Goal: Task Accomplishment & Management: Complete application form

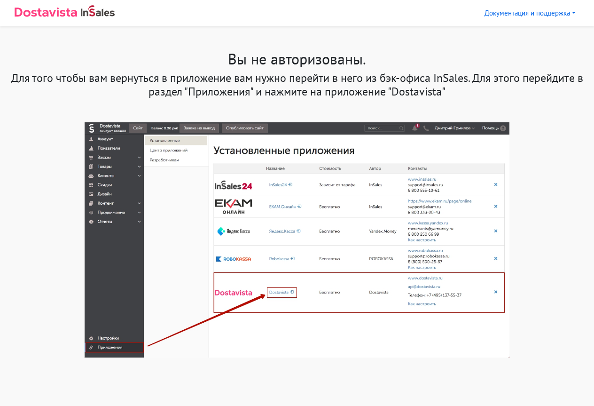
click at [302, 67] on h1 "Вы не авторизованы." at bounding box center [297, 59] width 580 height 18
click at [281, 292] on img at bounding box center [297, 239] width 425 height 235
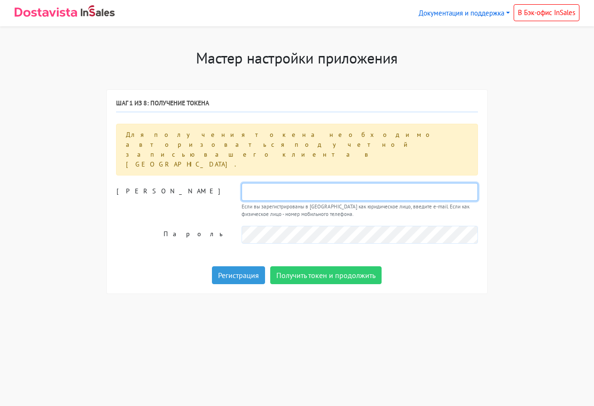
click at [325, 183] on input "text" at bounding box center [360, 192] width 237 height 18
type input "intimarm@gmail.com"
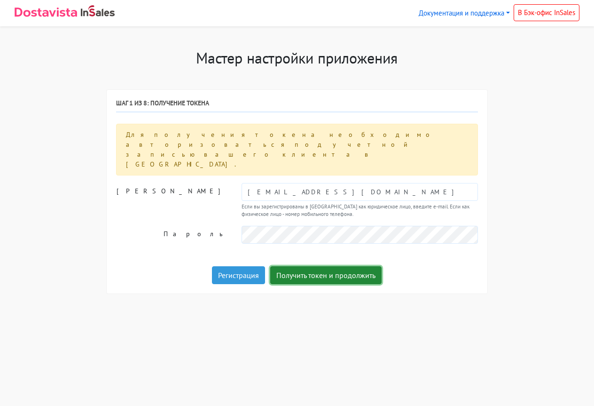
click at [295, 266] on button "Получить токен и продолжить" at bounding box center [325, 275] width 111 height 18
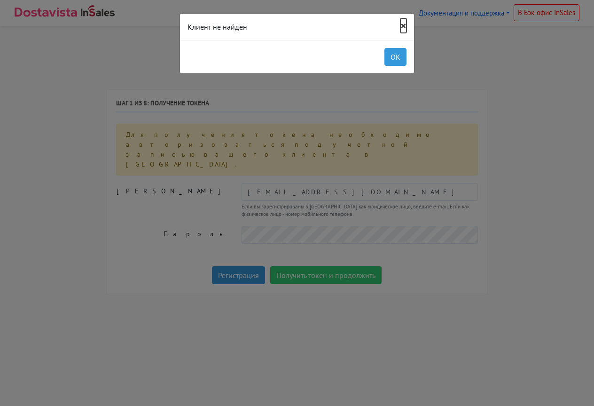
click at [402, 29] on button "×" at bounding box center [404, 25] width 6 height 11
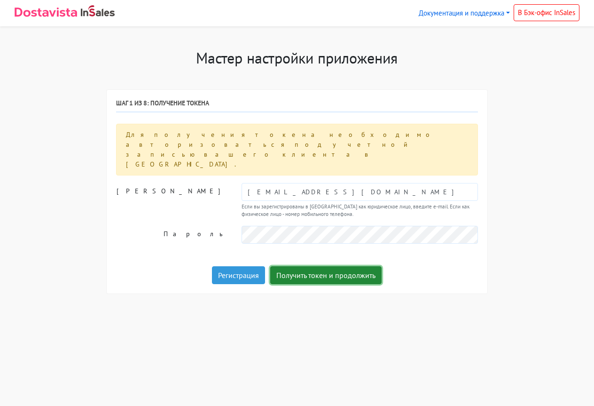
click at [310, 266] on button "Получить токен и продолжить" at bounding box center [325, 275] width 111 height 18
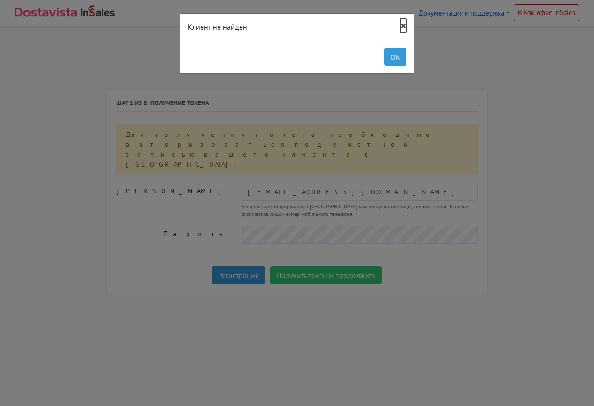
click at [403, 27] on button "×" at bounding box center [404, 25] width 6 height 11
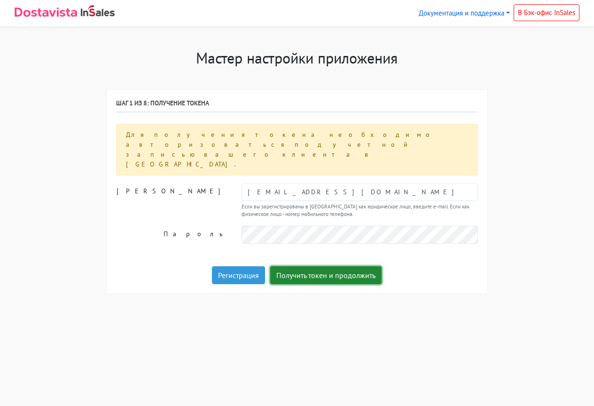
click at [323, 266] on button "Получить токен и продолжить" at bounding box center [325, 275] width 111 height 18
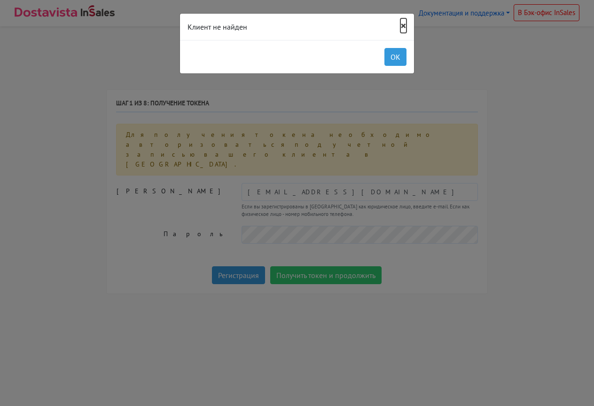
click at [406, 24] on button "×" at bounding box center [404, 25] width 6 height 11
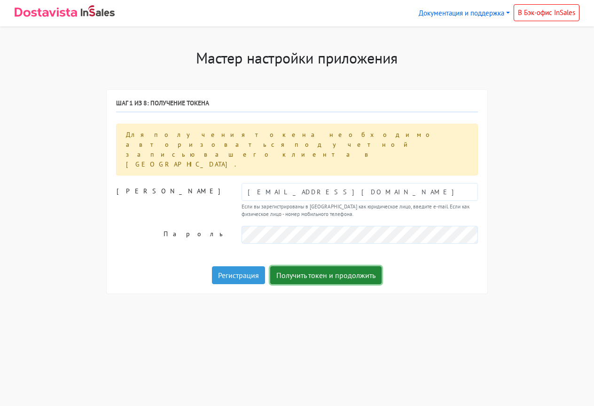
click at [307, 266] on button "Получить токен и продолжить" at bounding box center [325, 275] width 111 height 18
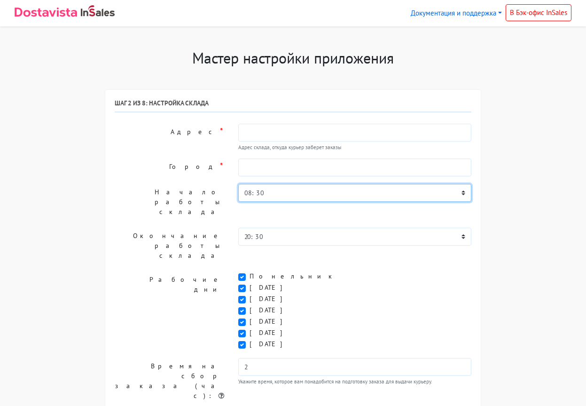
select select "09:00"
click option "09:00" at bounding box center [0, 0] width 0 height 0
click at [250, 339] on label "Воскресенье" at bounding box center [270, 344] width 40 height 10
click at [250, 339] on input "Воскресенье" at bounding box center [253, 342] width 6 height 6
checkbox input "false"
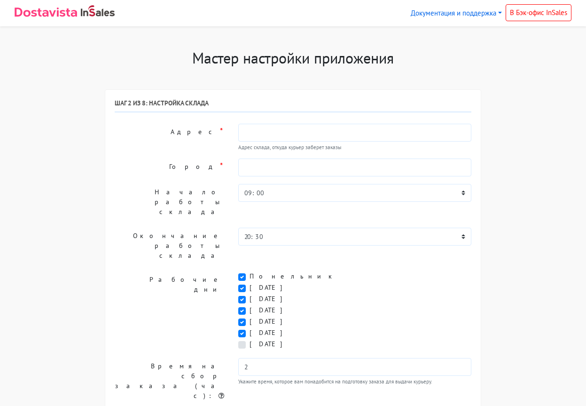
click at [250, 328] on label "Суббота" at bounding box center [270, 333] width 40 height 10
click at [250, 328] on input "Суббота" at bounding box center [253, 331] width 6 height 6
checkbox input "false"
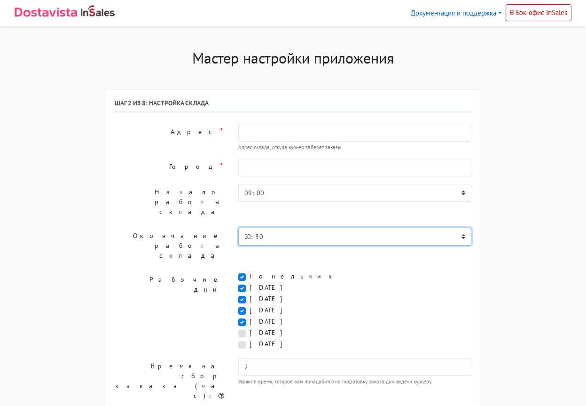
click at [238, 228] on select "00:00 00:30 01:00 01:30 02:00 02:30 03:00 03:30 04:00 04:30 05:00 05:30 06:00 0…" at bounding box center [354, 237] width 233 height 18
click at [464, 228] on select "00:00 00:30 01:00 01:30 02:00 02:30 03:00 03:30 04:00 04:30 05:00 05:30 06:00 0…" at bounding box center [354, 237] width 233 height 18
select select "18:00"
click option "18:00" at bounding box center [0, 0] width 0 height 0
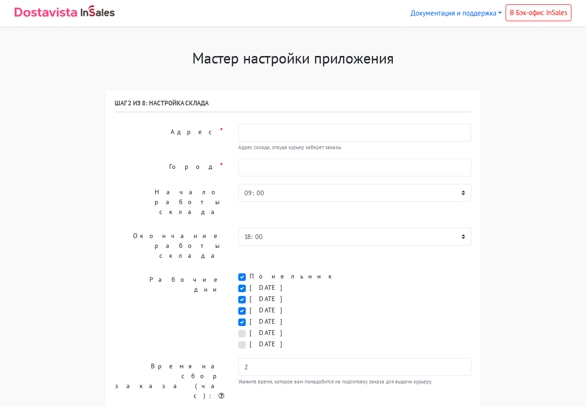
click at [173, 235] on div "Шаг 2 из 8: Настройка склада Адрес * Адрес склада, откуда курьер заберет заказы…" at bounding box center [293, 352] width 357 height 507
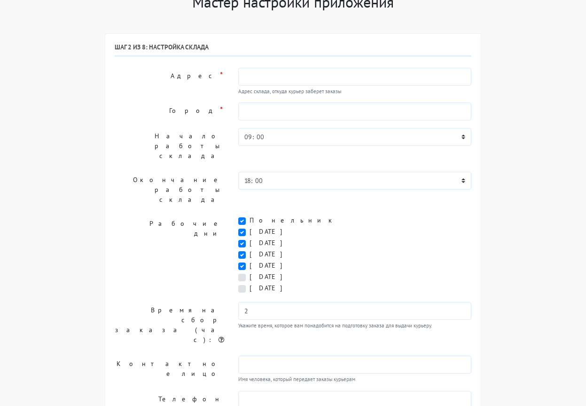
scroll to position [55, 0]
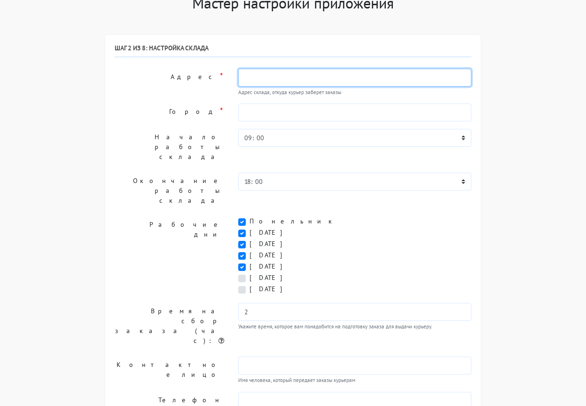
click at [259, 82] on input "text" at bounding box center [354, 78] width 233 height 18
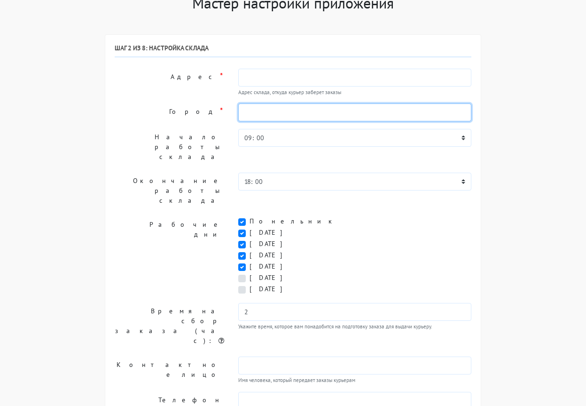
click at [281, 109] on input "text" at bounding box center [354, 112] width 233 height 18
type input "V"
type input "Москва"
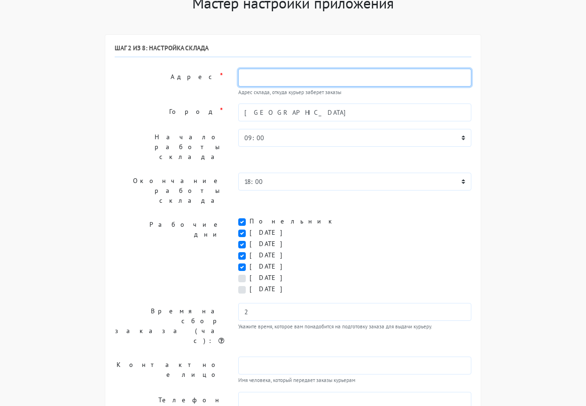
click at [261, 76] on input "text" at bounding box center [354, 78] width 233 height 18
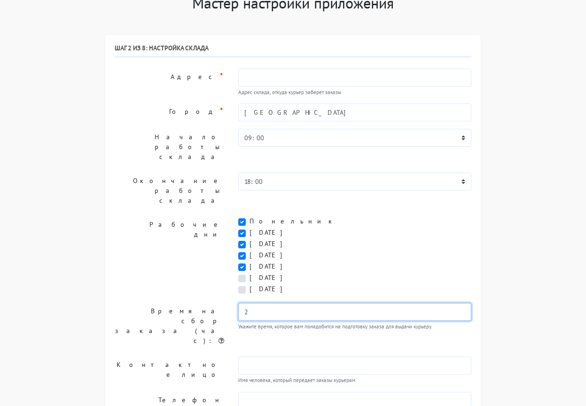
click at [249, 303] on input "2" at bounding box center [354, 312] width 233 height 18
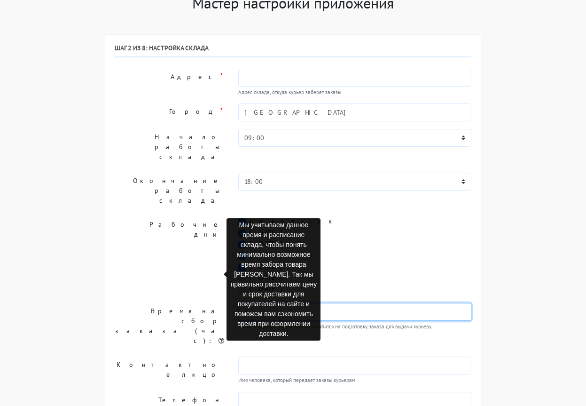
type input "5"
click at [222, 337] on icon at bounding box center [222, 340] width 6 height 7
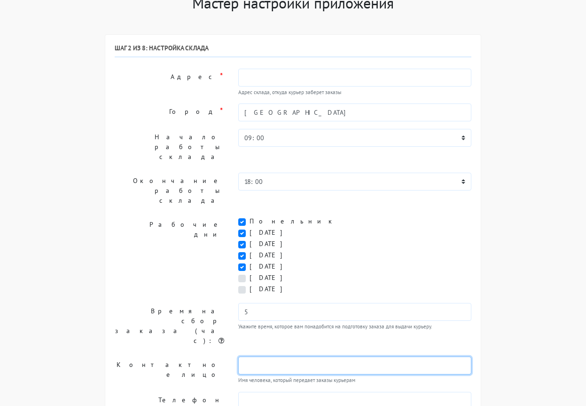
click at [252, 356] on input "text" at bounding box center [354, 365] width 233 height 18
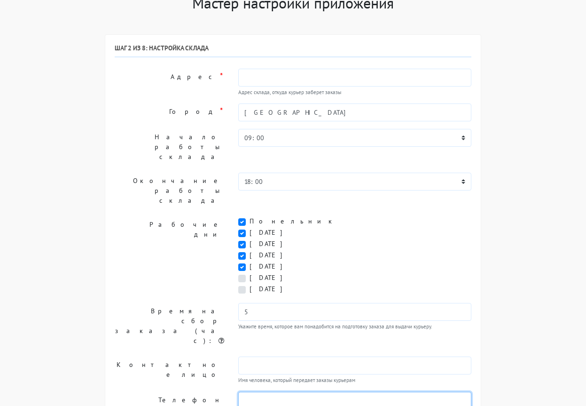
click at [249, 392] on input "text" at bounding box center [354, 401] width 233 height 18
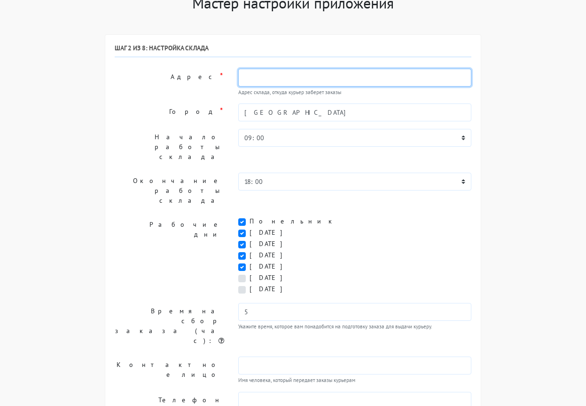
click at [254, 79] on input "text" at bounding box center [354, 78] width 233 height 18
paste input "ул. Автозаводская, дом 16, корпус 2, строение 14"
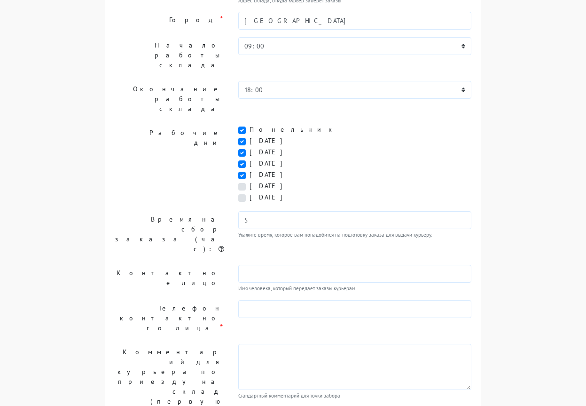
scroll to position [151, 0]
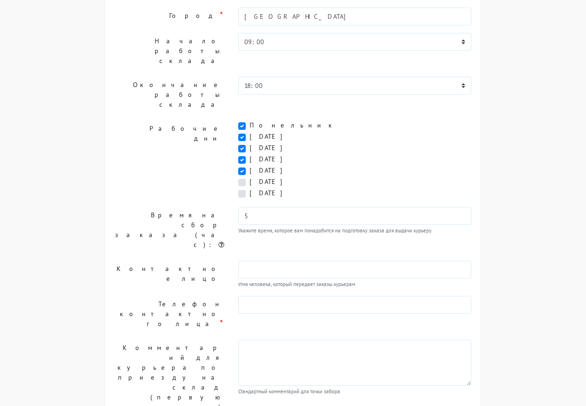
type input "ул. Автозаводская, дом 16, корпус 2, строение 14"
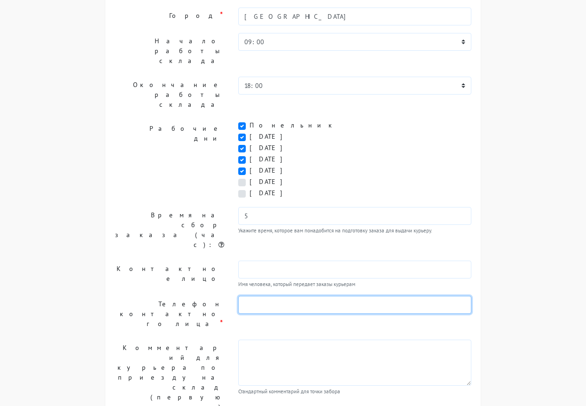
click at [245, 296] on input "text" at bounding box center [354, 305] width 233 height 18
paste input "+7 (495) 662-48-25"
type input "+7 (495) 662-48-25"
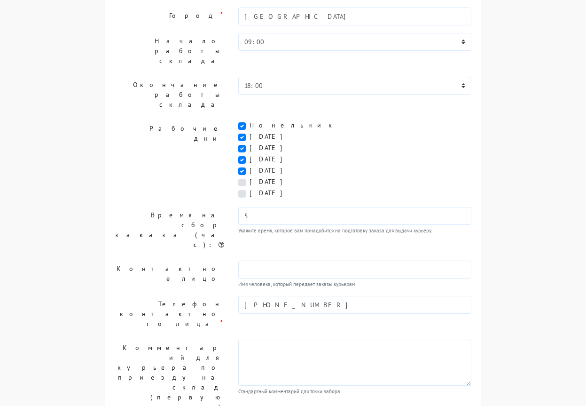
click at [219, 339] on label "Комментарий для курьера по приезду на склад (первую точку)" at bounding box center [170, 377] width 124 height 76
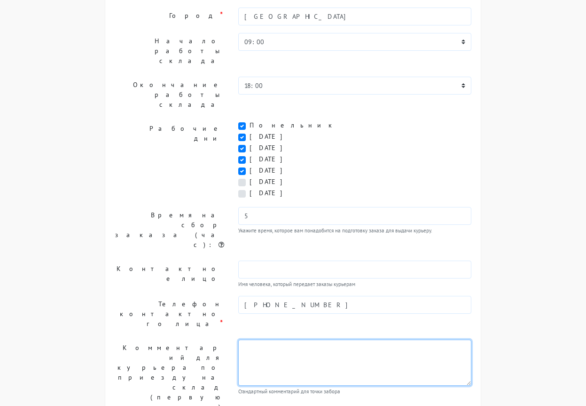
click at [255, 339] on textarea at bounding box center [354, 362] width 233 height 46
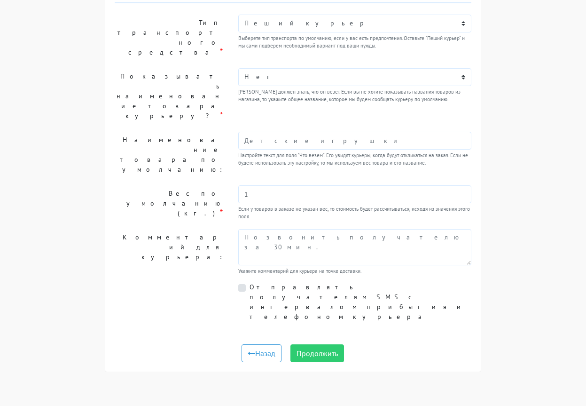
scroll to position [39, 0]
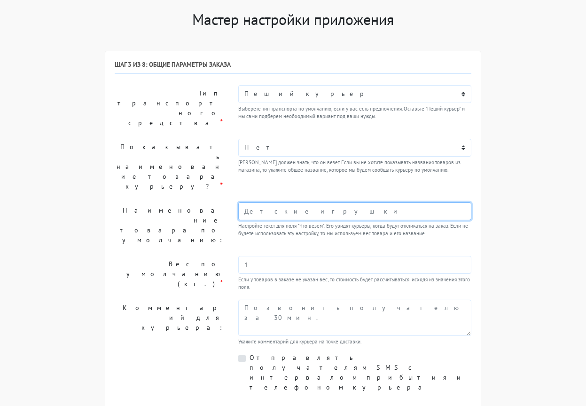
drag, startPoint x: 272, startPoint y: 181, endPoint x: 227, endPoint y: 175, distance: 45.5
click at [238, 202] on input "text" at bounding box center [354, 211] width 233 height 18
drag, startPoint x: 267, startPoint y: 181, endPoint x: 250, endPoint y: 180, distance: 17.0
click at [250, 202] on input "text" at bounding box center [354, 211] width 233 height 18
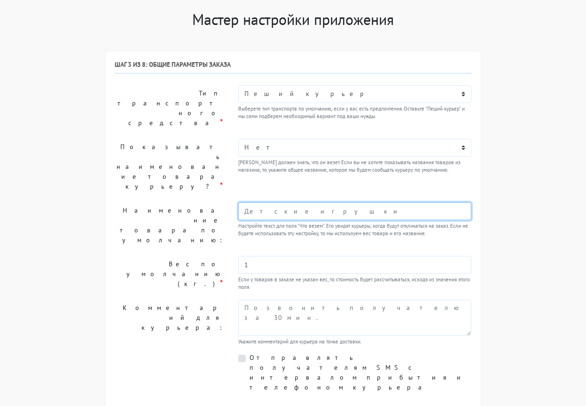
drag, startPoint x: 268, startPoint y: 179, endPoint x: 296, endPoint y: 178, distance: 27.3
click at [296, 202] on input "text" at bounding box center [354, 211] width 233 height 18
type input "Товары 18+"
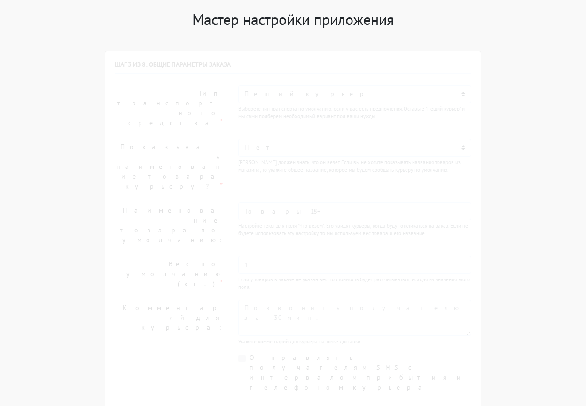
scroll to position [0, 0]
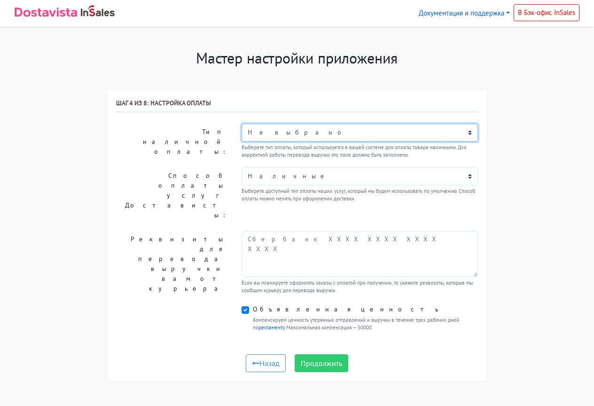
click at [242, 124] on select "Не выбрано ЮKassa PAYBOX MONEY Наличным курьеру Оплата банковской картой или си…" at bounding box center [360, 133] width 237 height 18
select select "574570"
click option "Оплата банковской картой или системой Яндекс деньги" at bounding box center [0, 0] width 0 height 0
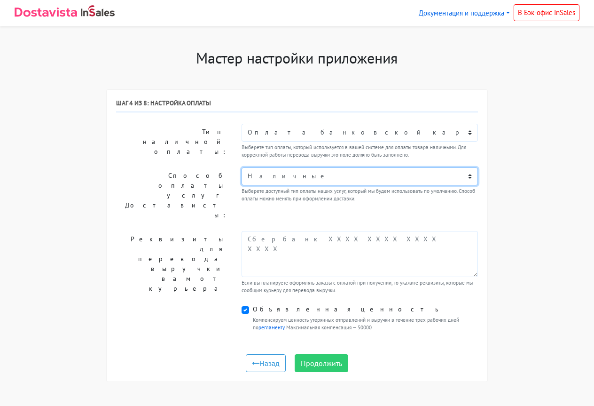
click at [242, 167] on select "Наличные Карта 220220XXXXXX5080" at bounding box center [360, 176] width 237 height 18
select select "4194467"
click option "Карта 220220XXXXXX5080" at bounding box center [0, 0] width 0 height 0
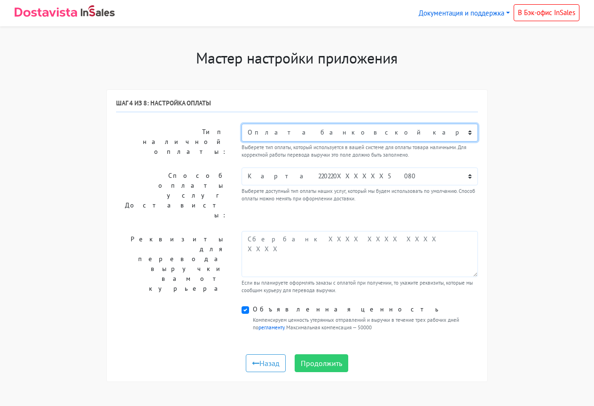
click at [242, 124] on select "Не выбрано ЮKassa PAYBOX MONEY Наличным курьеру Оплата банковской картой или си…" at bounding box center [360, 133] width 237 height 18
select select
click option "Не выбрано" at bounding box center [0, 0] width 0 height 0
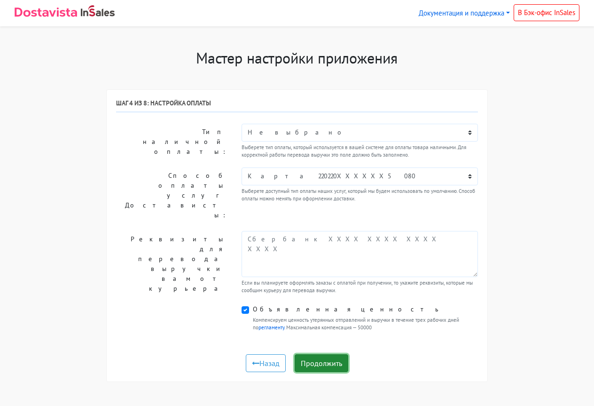
click at [330, 354] on button "Продолжить" at bounding box center [322, 363] width 54 height 18
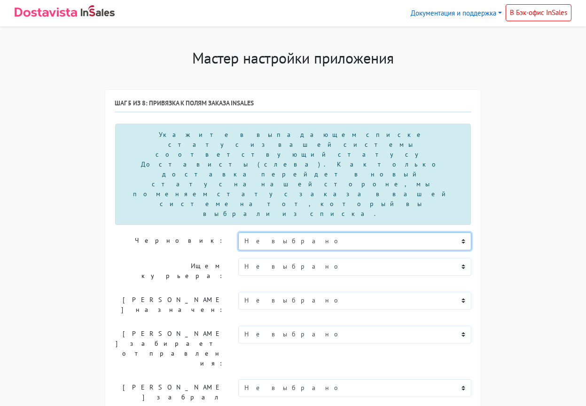
click at [238, 232] on select "Не выбрано Новый В обработке Согласован Предоплата 50% Отправлен Отгружен Посту…" at bounding box center [354, 241] width 233 height 18
click at [497, 204] on div "Мастер настройки приложения Шаг 1 из 8: Получение токена Для получения токена н…" at bounding box center [293, 399] width 586 height 700
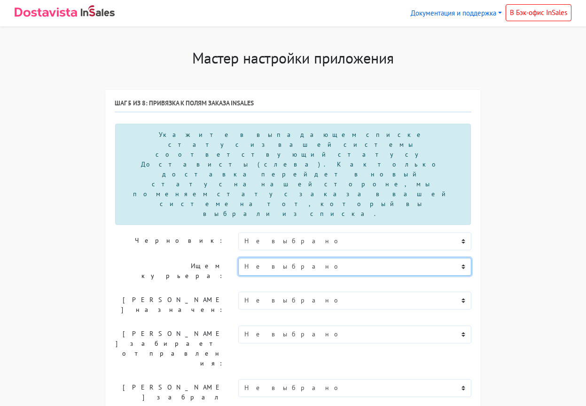
click at [238, 258] on select "Не выбрано Новый В обработке Согласован Предоплата 50% Отправлен Отгружен Посту…" at bounding box center [354, 267] width 233 height 18
drag, startPoint x: 464, startPoint y: 205, endPoint x: 515, endPoint y: 219, distance: 52.7
click at [515, 219] on div "Мастер настройки приложения Шаг 1 из 8: Получение токена Для получения токена н…" at bounding box center [293, 399] width 586 height 700
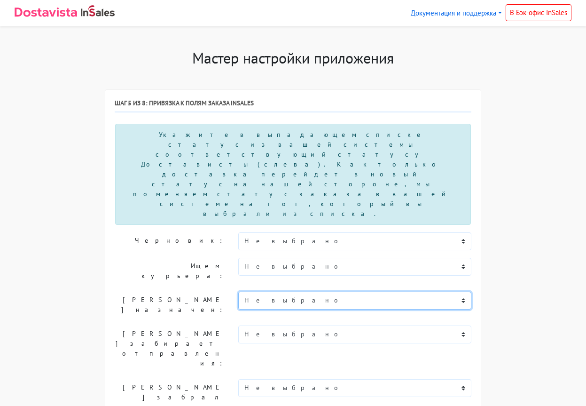
click at [238, 291] on select "Не выбрано Новый В обработке Согласован Предоплата 50% Отправлен Отгружен Посту…" at bounding box center [354, 300] width 233 height 18
click at [462, 291] on select "Не выбрано Новый В обработке Согласован Предоплата 50% Отправлен Отгружен Посту…" at bounding box center [354, 300] width 233 height 18
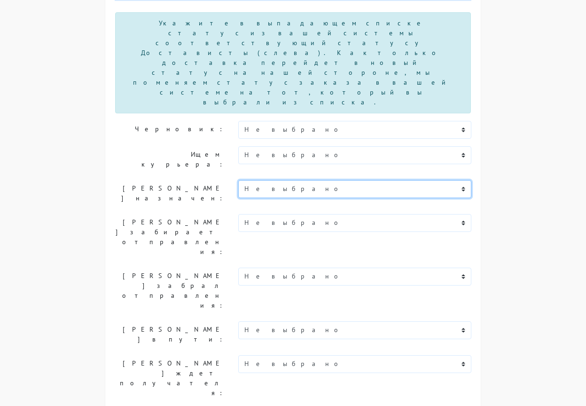
scroll to position [142, 0]
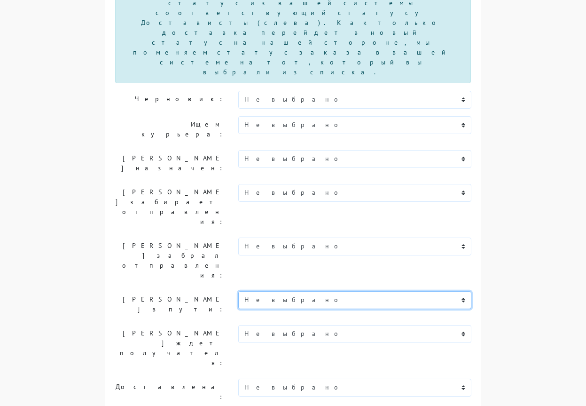
click at [238, 291] on select "Не выбрано Новый В обработке Согласован Предоплата 50% Отправлен Отгружен Посту…" at bounding box center [354, 300] width 233 height 18
click at [465, 291] on select "Не выбрано Новый В обработке Согласован Предоплата 50% Отправлен Отгружен Посту…" at bounding box center [354, 300] width 233 height 18
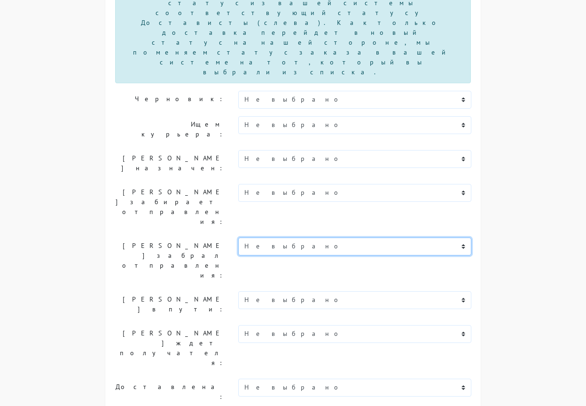
click at [238, 237] on select "Не выбрано Новый В обработке Согласован Предоплата 50% Отправлен Отгружен Посту…" at bounding box center [354, 246] width 233 height 18
click at [465, 237] on select "Не выбрано Новый В обработке Согласован Предоплата 50% Отправлен Отгружен Посту…" at bounding box center [354, 246] width 233 height 18
click at [479, 329] on div "Шаг 1 из 8: Получение токена Для получения токена необходимо авторизоваться под…" at bounding box center [293, 271] width 376 height 647
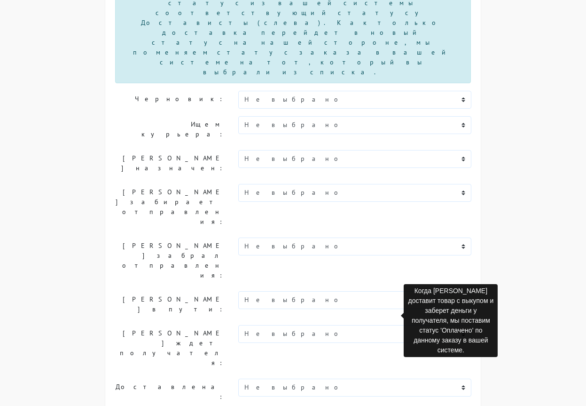
checkbox input "false"
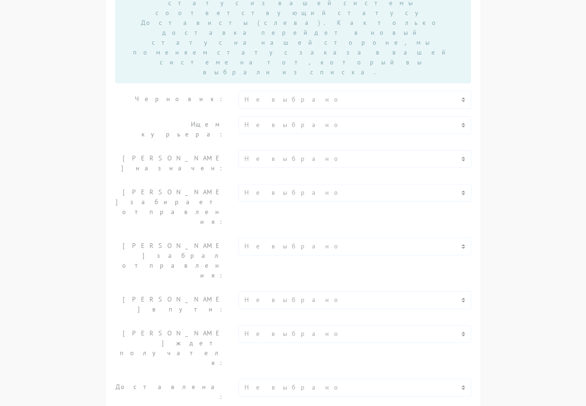
scroll to position [139, 0]
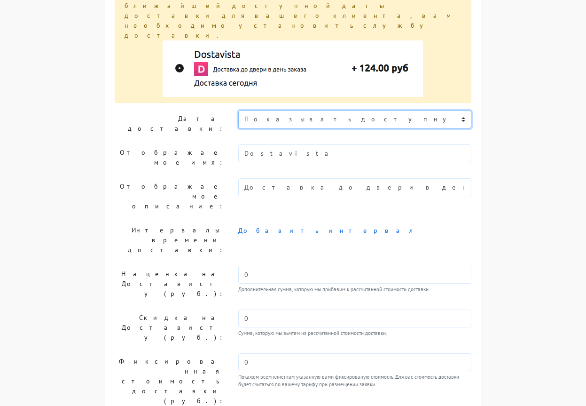
click at [238, 110] on select "Показывать доступную дату доставки Убрать дату доставки Показывать свой текст" at bounding box center [354, 119] width 233 height 18
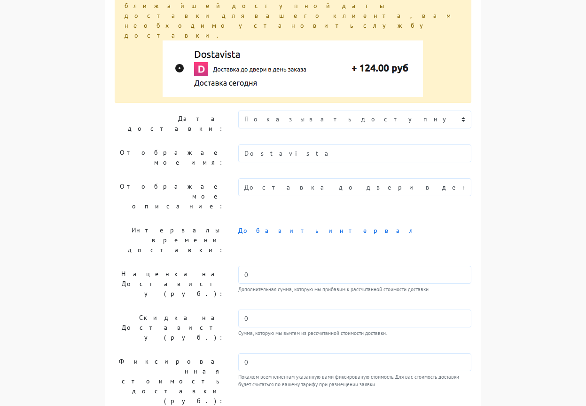
click at [511, 140] on div "Мастер настройки приложения Шаг 1 из 8: Получение токена Для получения токена н…" at bounding box center [293, 226] width 586 height 633
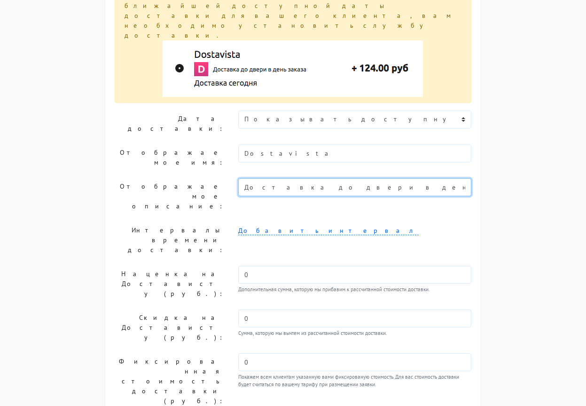
drag, startPoint x: 362, startPoint y: 143, endPoint x: 226, endPoint y: 136, distance: 137.0
click at [238, 178] on input "Доставка до двери в день заказа" at bounding box center [354, 187] width 233 height 18
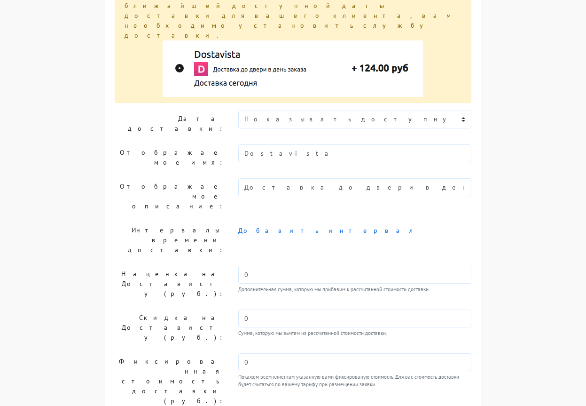
click at [168, 178] on label "Отображаемое описание:" at bounding box center [170, 196] width 124 height 36
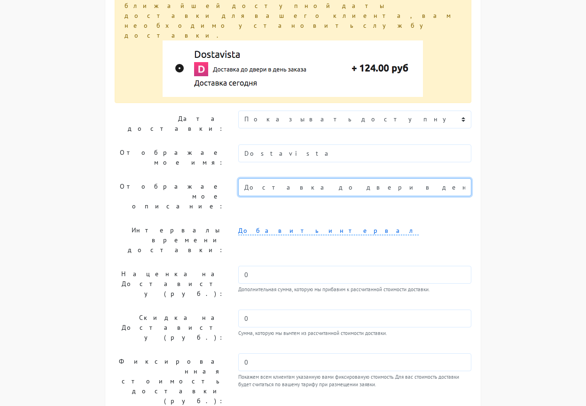
drag, startPoint x: 342, startPoint y: 140, endPoint x: 221, endPoint y: 134, distance: 121.0
click at [238, 178] on input "Доставка до двери в день заказа" at bounding box center [354, 187] width 233 height 18
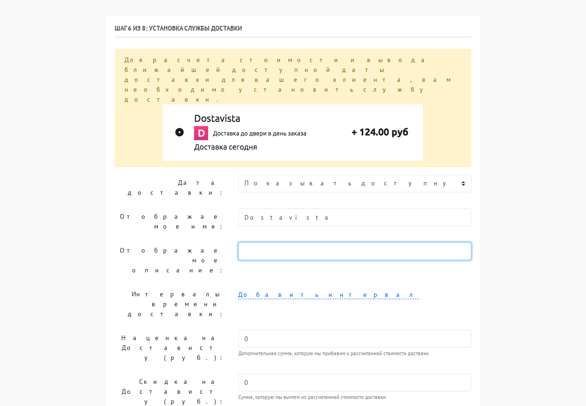
scroll to position [0, 0]
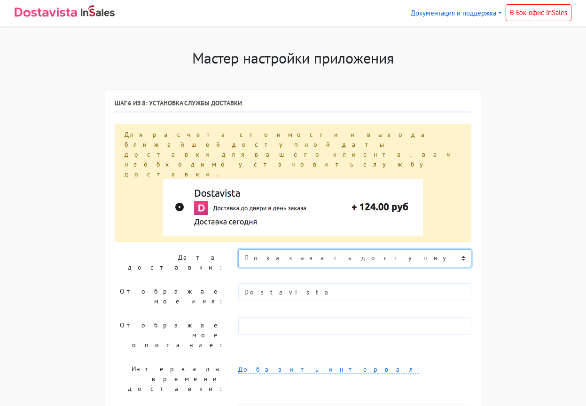
click at [238, 249] on select "Показывать доступную дату доставки Убрать дату доставки Показывать свой текст" at bounding box center [354, 258] width 233 height 18
click option "Показывать доступную дату доставки" at bounding box center [0, 0] width 0 height 0
click at [266, 365] on link "Добавить интервал" at bounding box center [328, 369] width 181 height 9
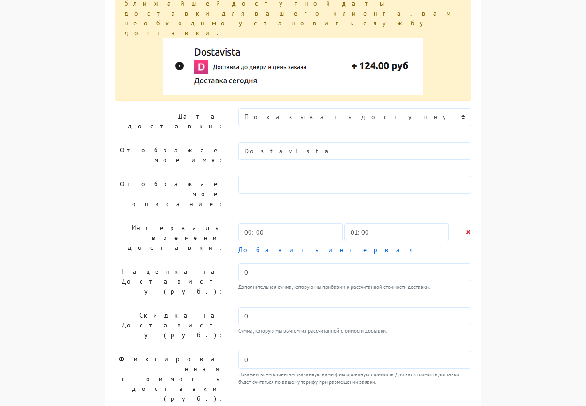
scroll to position [144, 0]
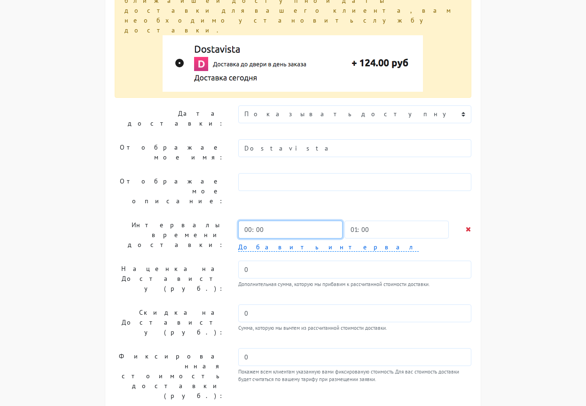
click at [267, 220] on input "00:00" at bounding box center [290, 229] width 104 height 18
type input "09:00"
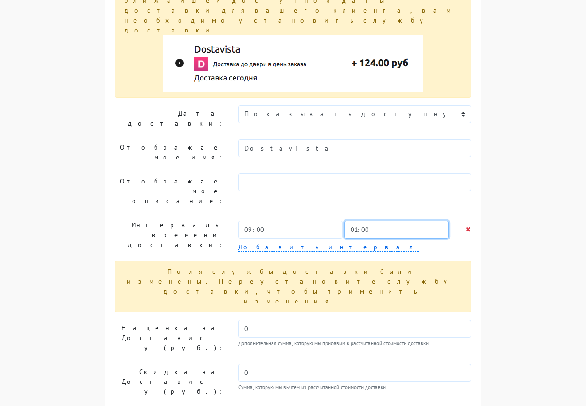
click at [373, 220] on input "01:00" at bounding box center [397, 229] width 104 height 18
click at [357, 220] on input "01:00" at bounding box center [397, 229] width 104 height 18
type input "18:00"
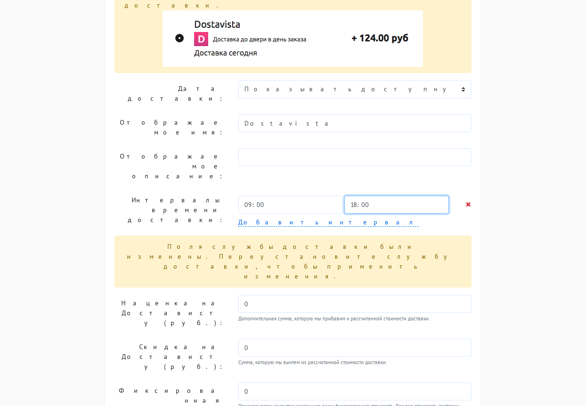
scroll to position [187, 0]
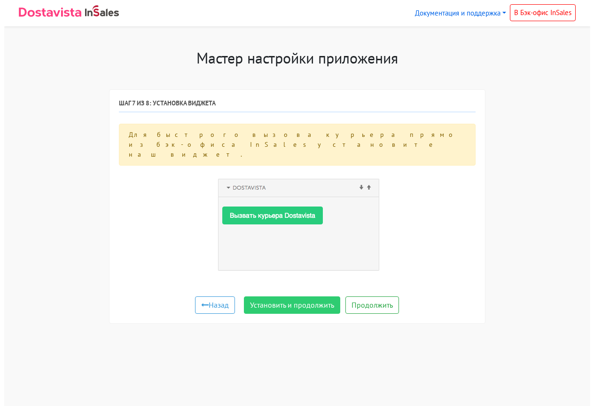
scroll to position [0, 0]
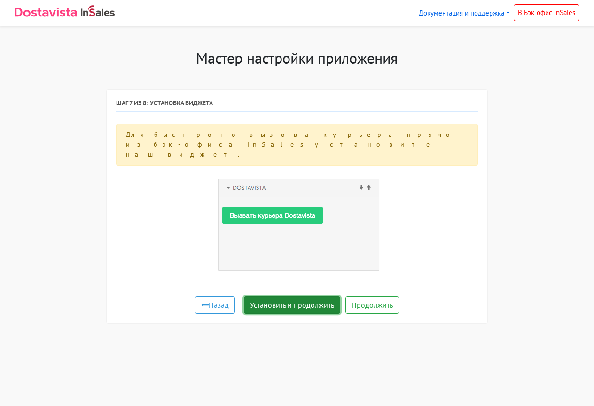
click at [316, 296] on button "Установить и продолжить" at bounding box center [292, 305] width 96 height 18
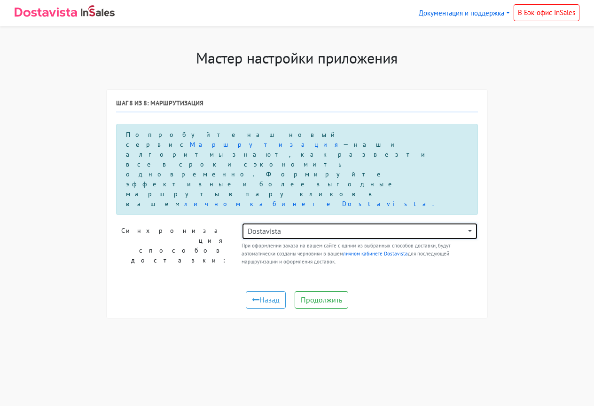
click at [469, 222] on button "Dostavista" at bounding box center [360, 231] width 237 height 18
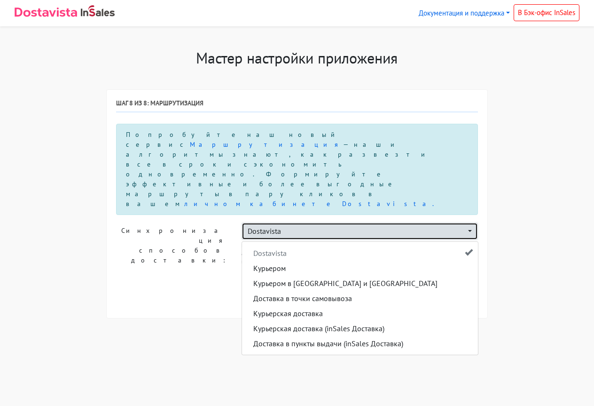
click at [469, 222] on button "Dostavista" at bounding box center [360, 231] width 237 height 18
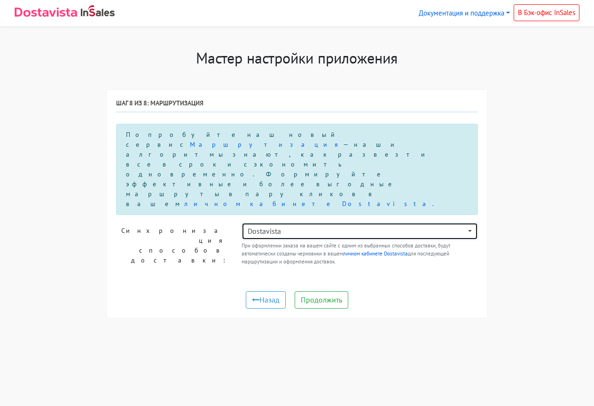
click at [469, 222] on button "Dostavista" at bounding box center [360, 231] width 237 height 18
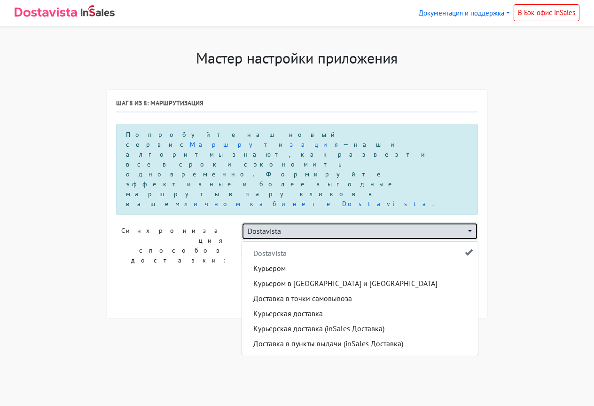
click at [470, 222] on button "Dostavista" at bounding box center [360, 231] width 237 height 18
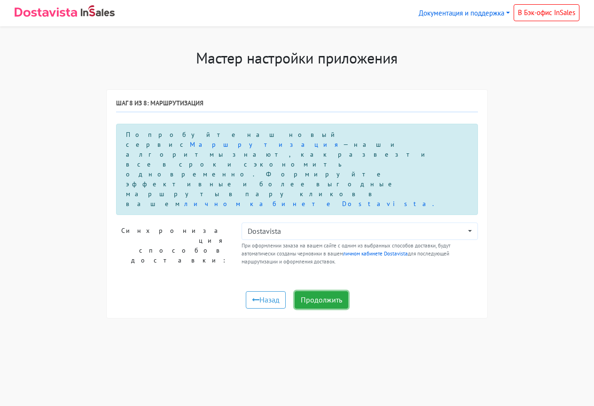
click at [325, 291] on button "Продолжить" at bounding box center [322, 300] width 54 height 18
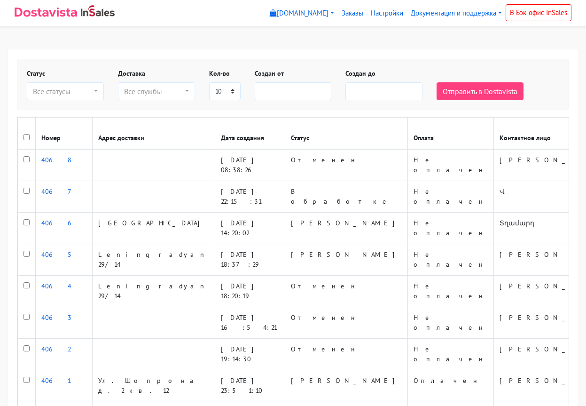
select select
click at [336, 46] on body "myshop-10538-11.myinsales.ru myshop-10538-11.myinsales.ru Выйти Заказы Настройки" at bounding box center [293, 265] width 586 height 530
click at [498, 12] on link "Документация и поддержка" at bounding box center [456, 13] width 99 height 18
click at [384, 12] on link "Настройки" at bounding box center [387, 13] width 40 height 18
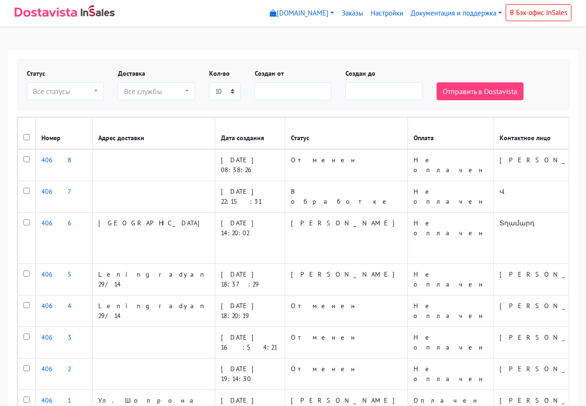
select select
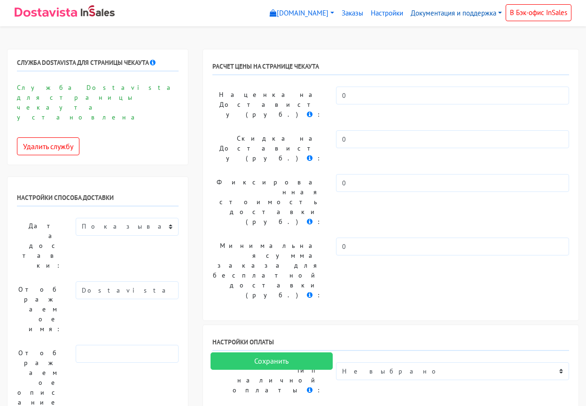
click at [497, 13] on link "Документация и поддержка" at bounding box center [456, 13] width 99 height 18
click at [458, 65] on link "Написать в поддержку" at bounding box center [482, 64] width 149 height 15
click at [498, 11] on link "Документация и поддержка" at bounding box center [456, 13] width 99 height 18
click at [462, 64] on link "Написать в поддержку" at bounding box center [482, 64] width 149 height 15
click at [498, 12] on link "Документация и поддержка" at bounding box center [456, 13] width 99 height 18
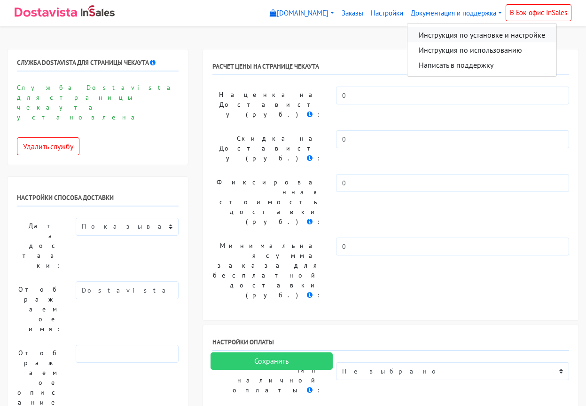
click at [476, 34] on link "Инструкция по установке и настройке" at bounding box center [482, 34] width 149 height 15
